Goal: Find specific page/section: Find specific page/section

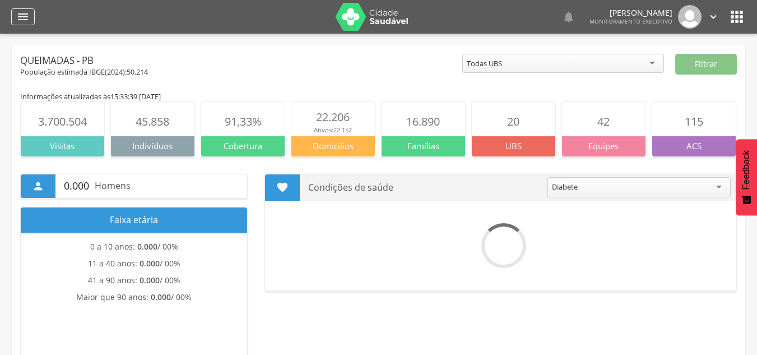
drag, startPoint x: 0, startPoint y: 0, endPoint x: 26, endPoint y: 12, distance: 29.1
click at [26, 12] on icon "" at bounding box center [22, 16] width 13 height 13
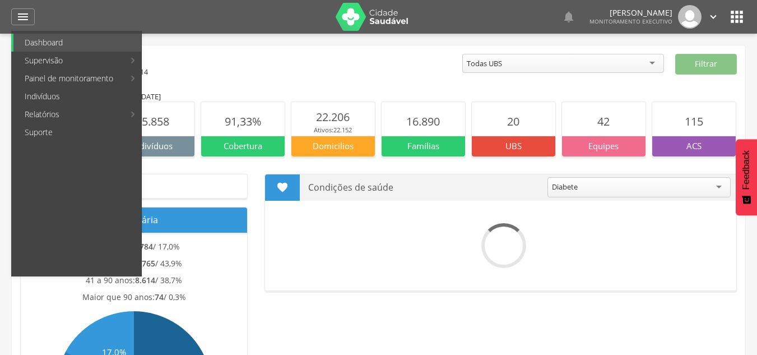
click at [360, 13] on img at bounding box center [372, 17] width 73 height 28
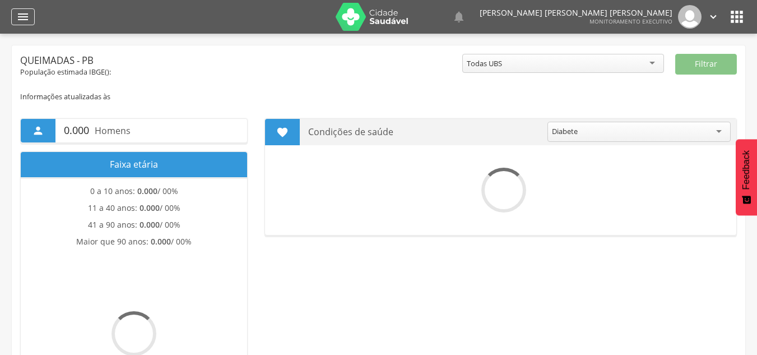
click at [23, 17] on icon "" at bounding box center [22, 16] width 13 height 13
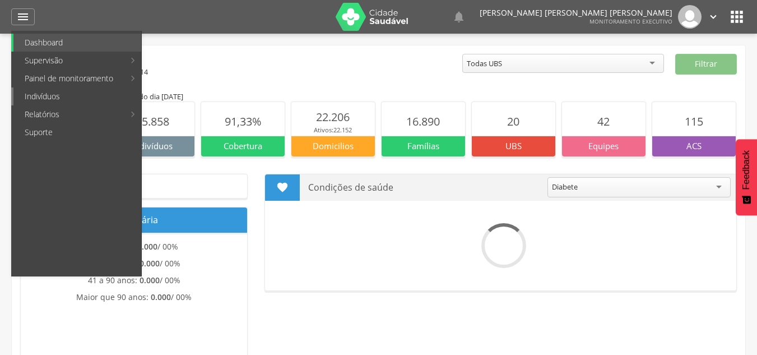
click at [50, 97] on link "Indivíduos" at bounding box center [77, 96] width 128 height 18
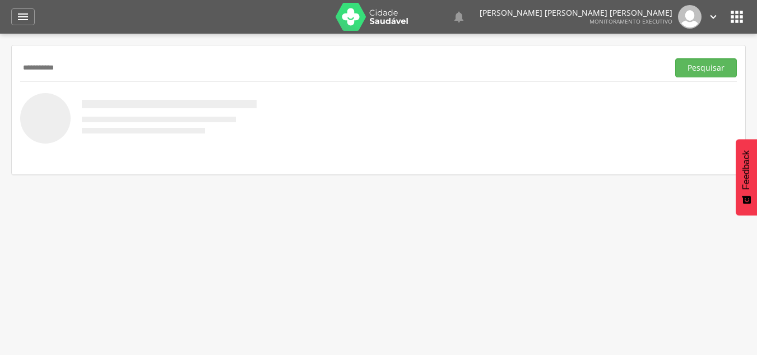
click at [675, 58] on button "Pesquisar" at bounding box center [706, 67] width 62 height 19
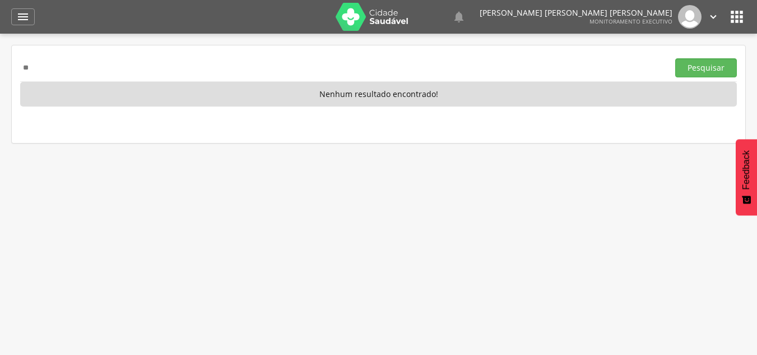
type input "*"
click at [675, 58] on button "Pesquisar" at bounding box center [706, 67] width 62 height 19
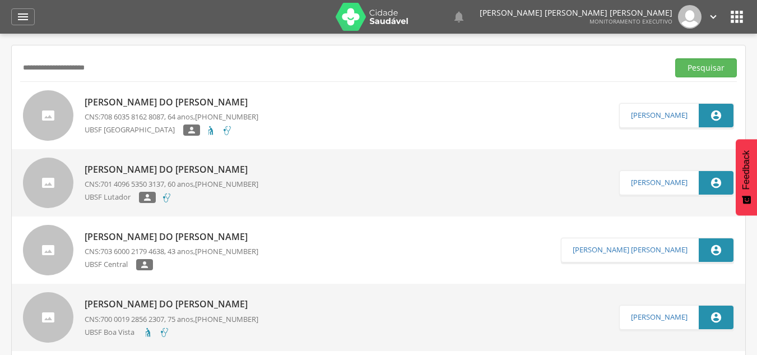
drag, startPoint x: 110, startPoint y: 73, endPoint x: 0, endPoint y: 72, distance: 109.8
click at [0, 72] on div " Supervisão  Distritos  Ubs Coordenador: - Queimadas / PB Intervalo de Tempo…" at bounding box center [378, 211] width 757 height 355
click at [113, 63] on input "**********" at bounding box center [342, 67] width 644 height 19
type input "**********"
click at [675, 58] on button "Pesquisar" at bounding box center [706, 67] width 62 height 19
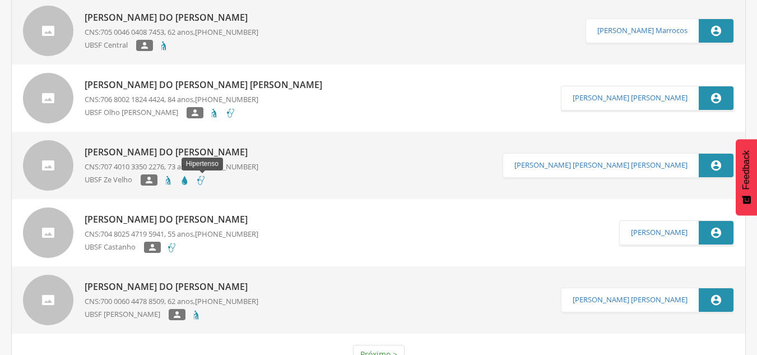
scroll to position [3140, 0]
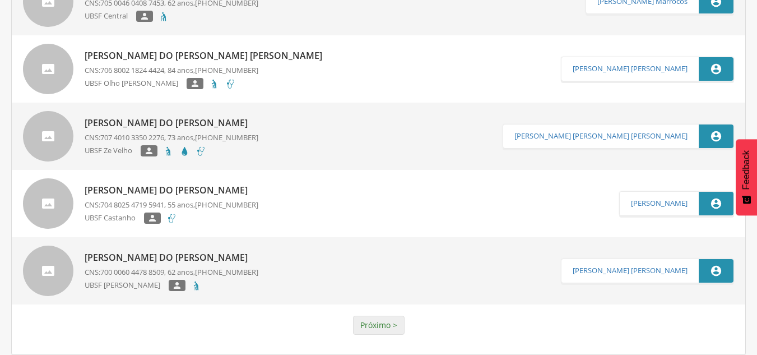
click at [388, 323] on link "Próximo >" at bounding box center [379, 324] width 52 height 19
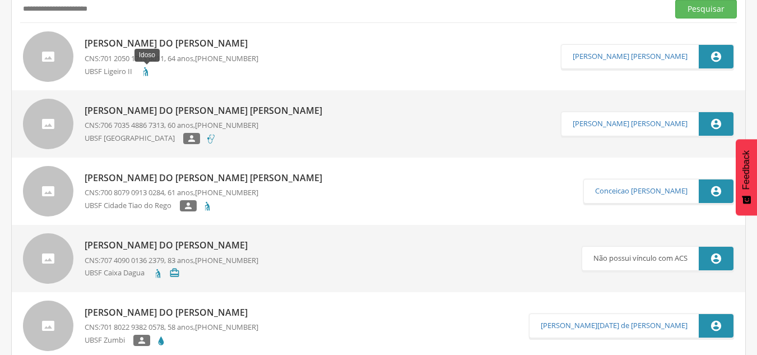
scroll to position [0, 0]
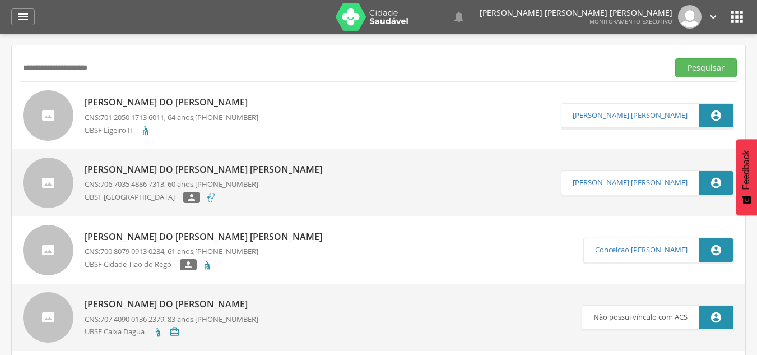
drag, startPoint x: 108, startPoint y: 67, endPoint x: 0, endPoint y: 58, distance: 108.5
click at [0, 58] on div " Supervisão  Distritos  Ubs Coordenador: - Queimadas / PB Intervalo de Tempo…" at bounding box center [378, 211] width 757 height 355
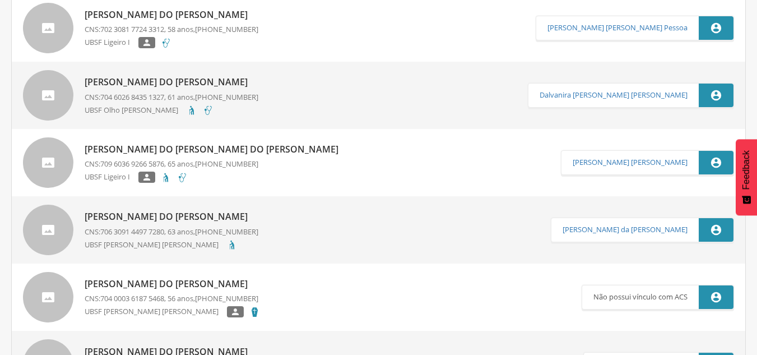
scroll to position [2063, 0]
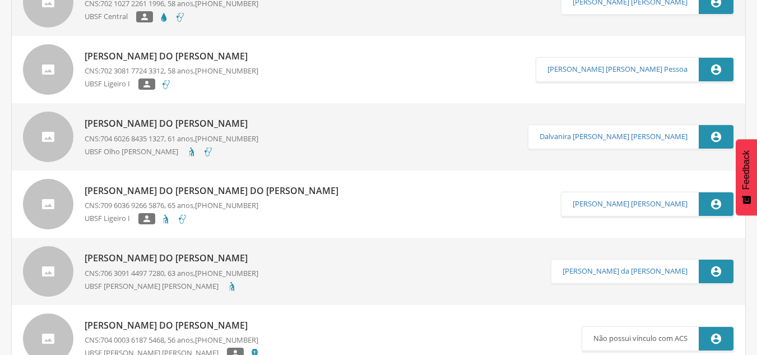
click at [201, 53] on p "Maria do Socorro da Silva" at bounding box center [172, 56] width 174 height 13
type input "**********"
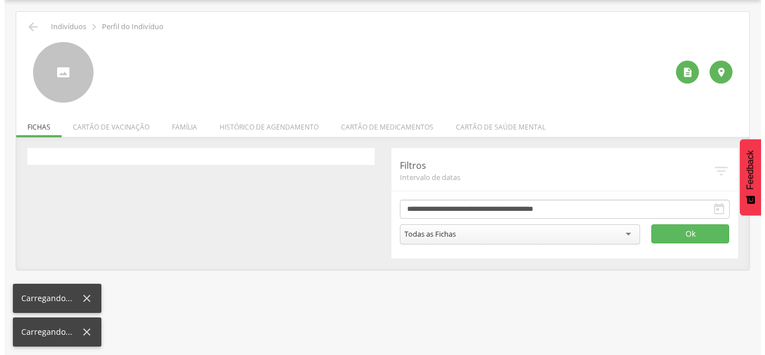
scroll to position [34, 0]
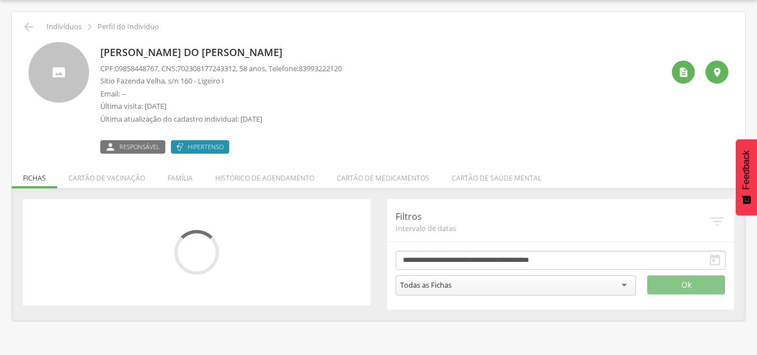
click at [667, 77] on div " " at bounding box center [695, 98] width 65 height 112
click at [681, 69] on icon "" at bounding box center [683, 72] width 11 height 11
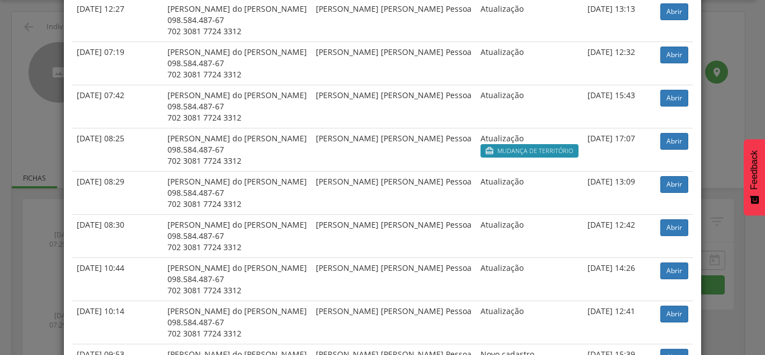
scroll to position [365, 0]
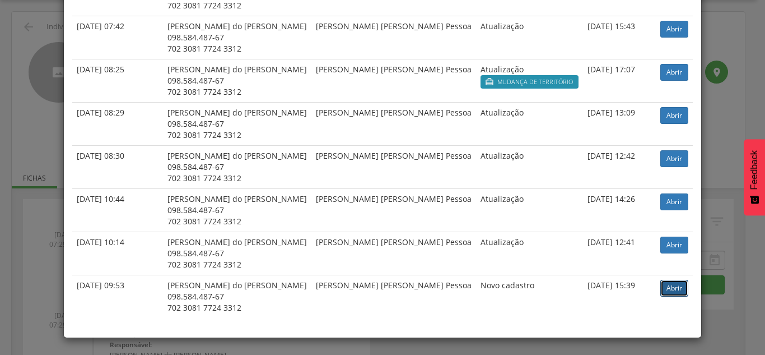
click at [661, 285] on link "Abrir" at bounding box center [675, 288] width 28 height 17
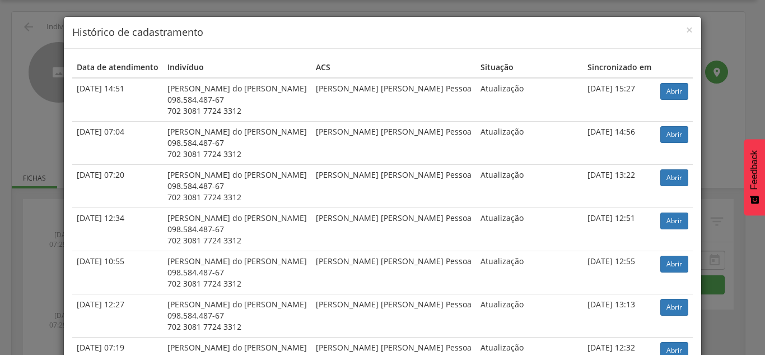
scroll to position [0, 0]
click at [665, 96] on link "Abrir" at bounding box center [675, 91] width 28 height 17
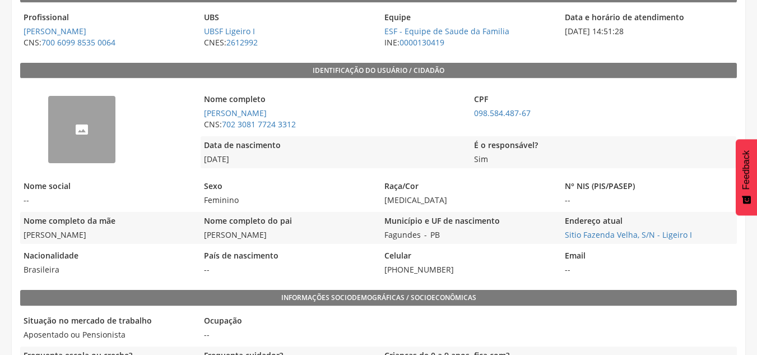
scroll to position [195, 0]
